Goal: Task Accomplishment & Management: Complete application form

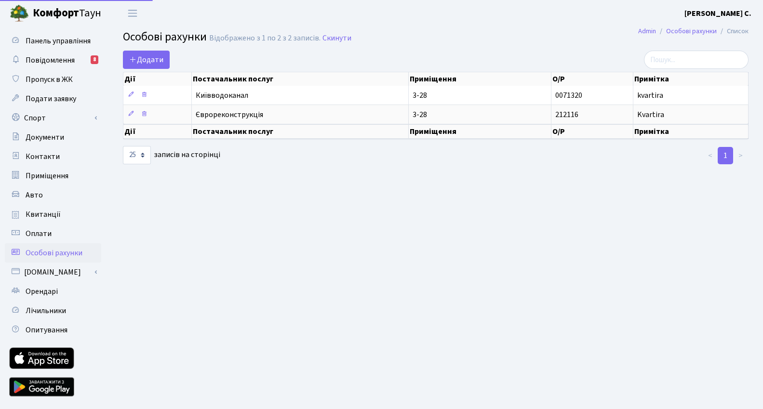
select select "25"
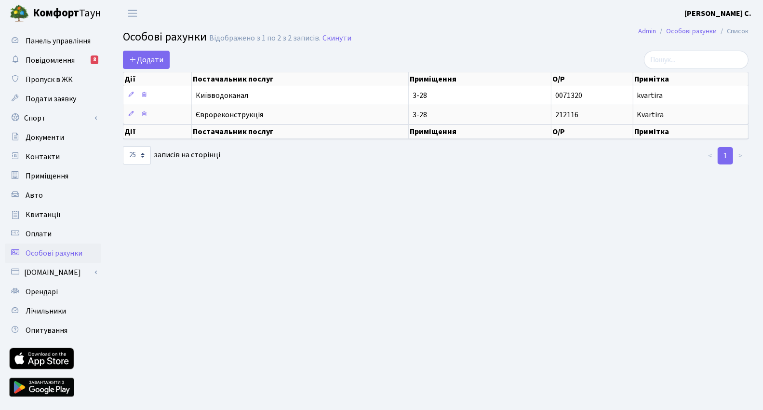
click at [66, 8] on b "Комфорт" at bounding box center [56, 12] width 46 height 15
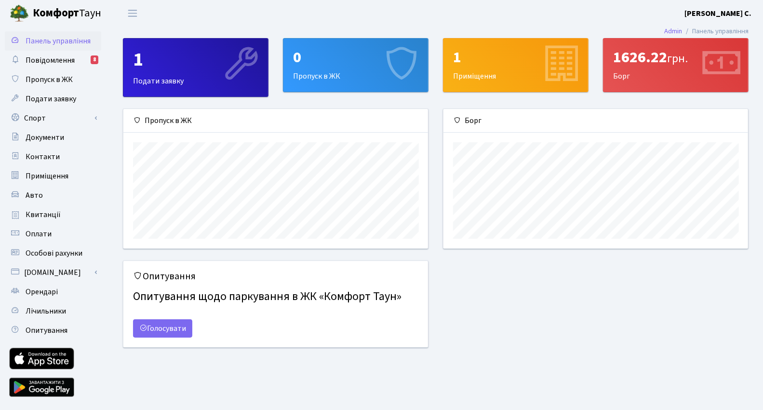
scroll to position [139, 305]
click at [332, 77] on div "0 Пропуск в ЖК" at bounding box center [356, 65] width 145 height 53
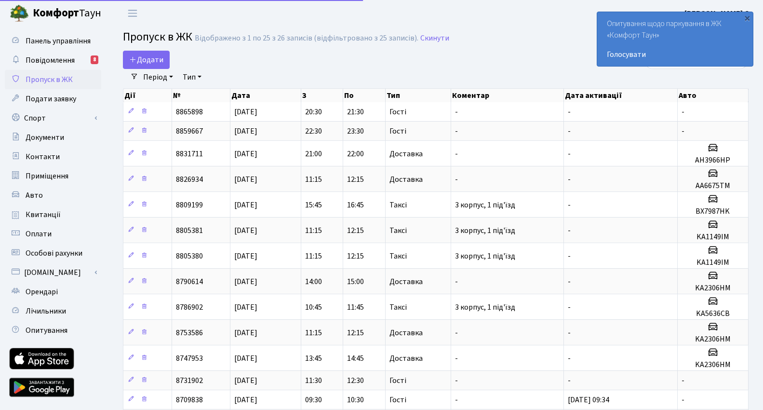
select select "25"
click at [149, 63] on span "Додати" at bounding box center [146, 59] width 34 height 11
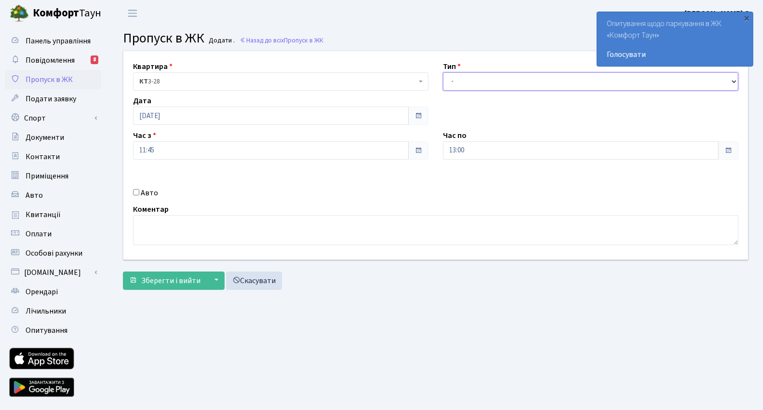
click at [476, 82] on select "- Доставка Таксі Гості Сервіс" at bounding box center [591, 81] width 296 height 18
select select "3"
click at [443, 72] on select "- Доставка Таксі Гості Сервіс" at bounding box center [591, 81] width 296 height 18
click at [134, 194] on input "Авто" at bounding box center [136, 192] width 6 height 6
checkbox input "true"
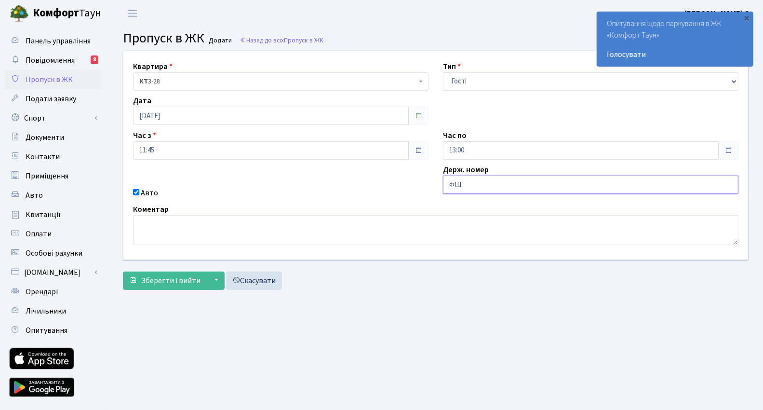
type input "Ф"
type input "AI9454OB"
click at [162, 279] on span "Зберегти і вийти" at bounding box center [170, 280] width 59 height 11
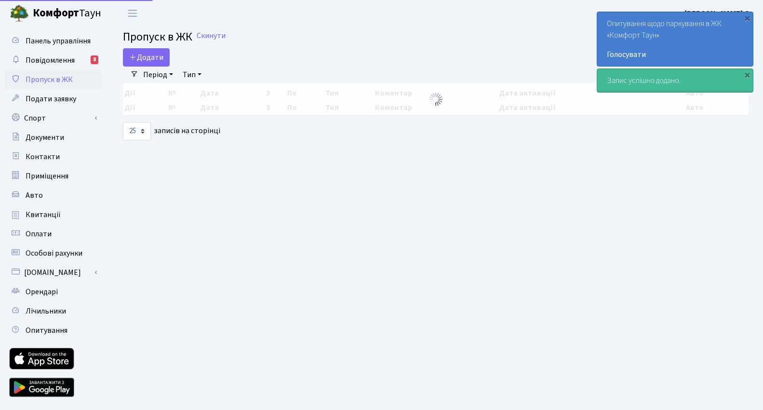
select select "25"
